Goal: Task Accomplishment & Management: Manage account settings

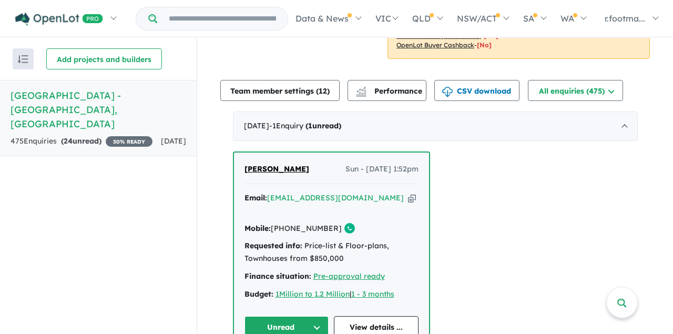
scroll to position [323, 0]
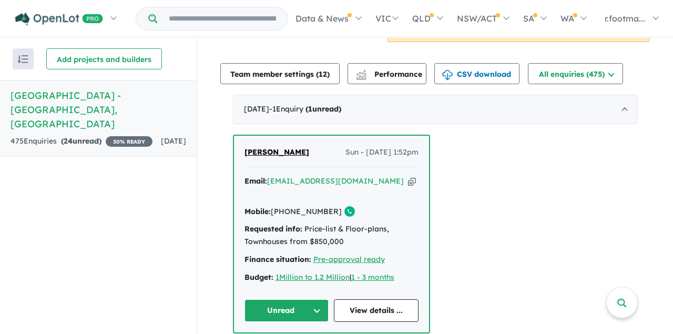
click at [408, 180] on icon "button" at bounding box center [412, 181] width 8 height 11
drag, startPoint x: 240, startPoint y: 138, endPoint x: 303, endPoint y: 154, distance: 65.1
click at [303, 154] on div "[PERSON_NAME] Sun - [DATE] 1:52pm Email: [EMAIL_ADDRESS][DOMAIN_NAME] Copied! M…" at bounding box center [331, 234] width 195 height 197
copy span "[PERSON_NAME]"
drag, startPoint x: 328, startPoint y: 196, endPoint x: 271, endPoint y: 198, distance: 56.3
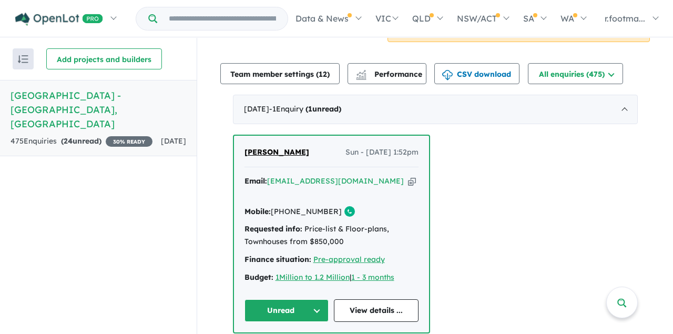
click at [271, 206] on div "Mobile: [PHONE_NUMBER] Copied!" at bounding box center [332, 212] width 174 height 13
copy link "[PHONE_NUMBER]"
click at [313, 299] on button "Unread" at bounding box center [287, 310] width 85 height 23
click at [122, 213] on div "Recent enquiries first Most unread enquiries first Most enquiries first By name…" at bounding box center [98, 186] width 197 height 296
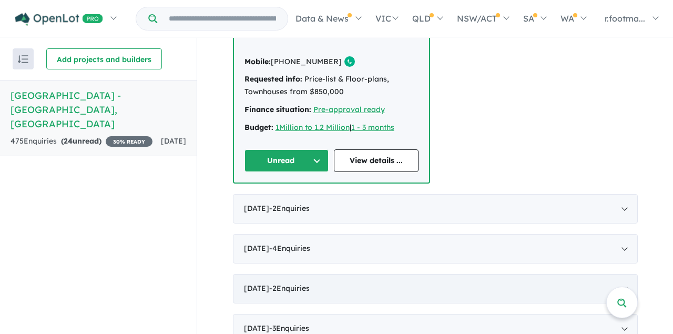
scroll to position [472, 0]
click at [314, 150] on button "Unread" at bounding box center [287, 161] width 85 height 23
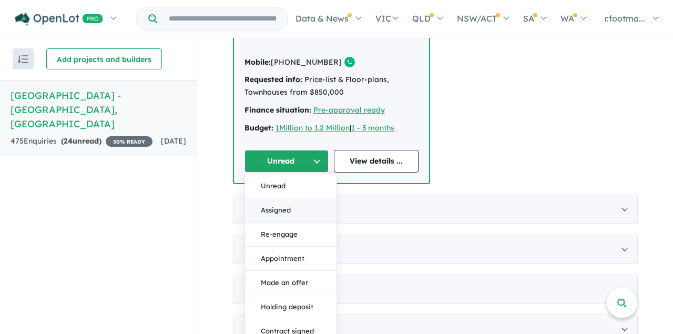
click at [283, 199] on button "Assigned" at bounding box center [291, 210] width 92 height 24
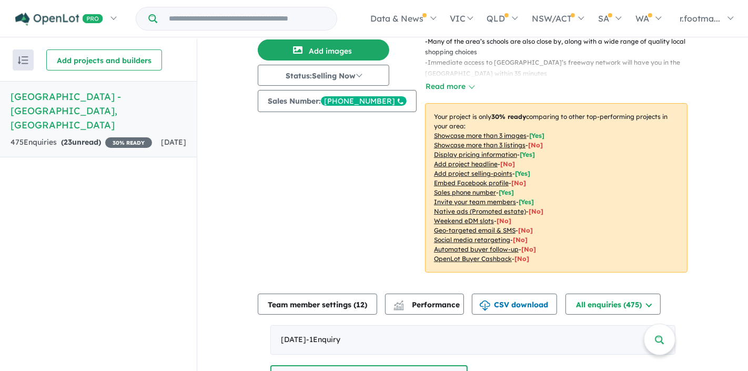
scroll to position [0, 0]
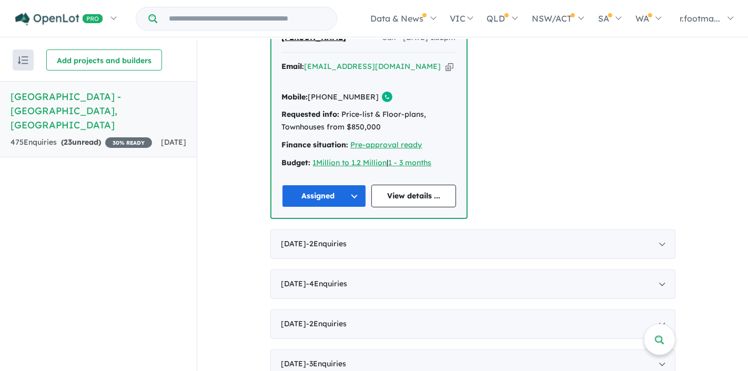
scroll to position [439, 0]
